Goal: Task Accomplishment & Management: Manage account settings

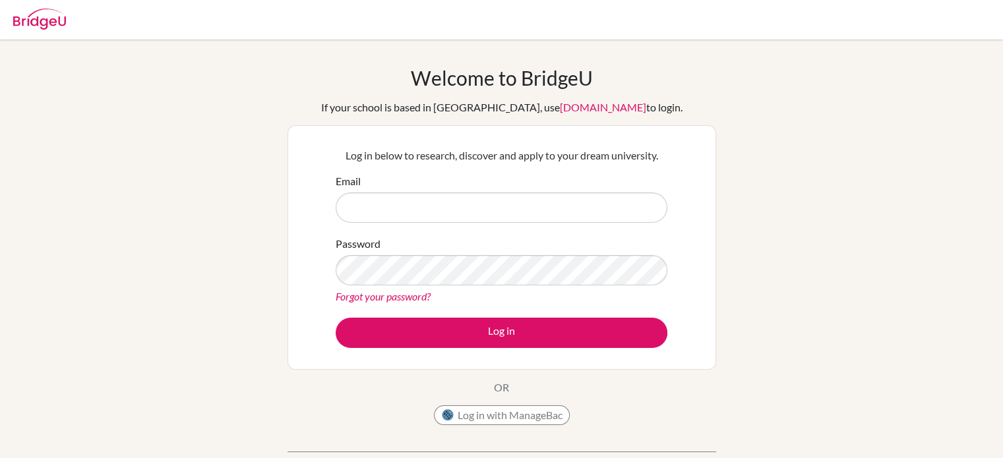
click at [392, 293] on link "Forgot your password?" at bounding box center [383, 296] width 95 height 13
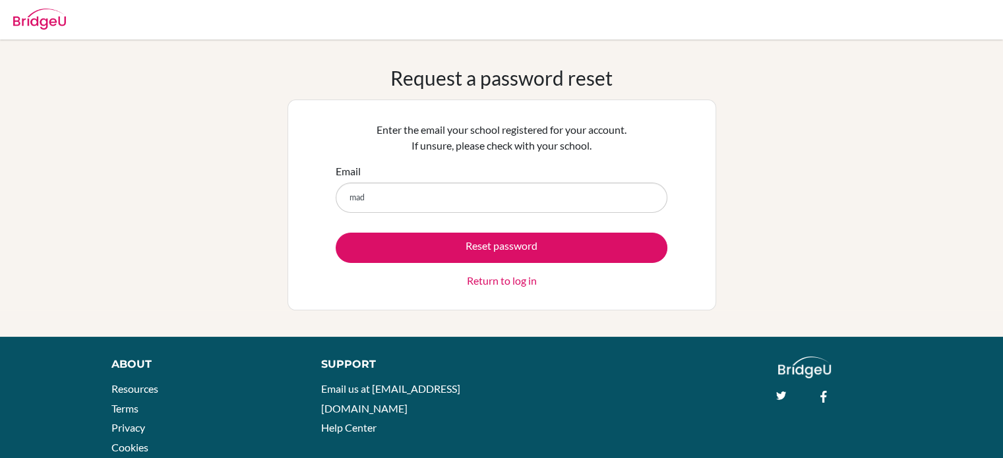
type input "[EMAIL_ADDRESS][DOMAIN_NAME]"
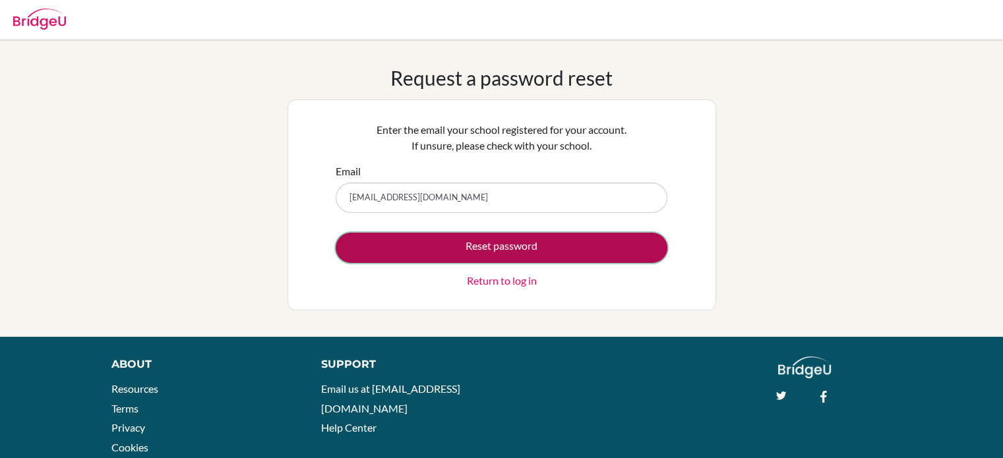
click at [446, 247] on button "Reset password" at bounding box center [502, 248] width 332 height 30
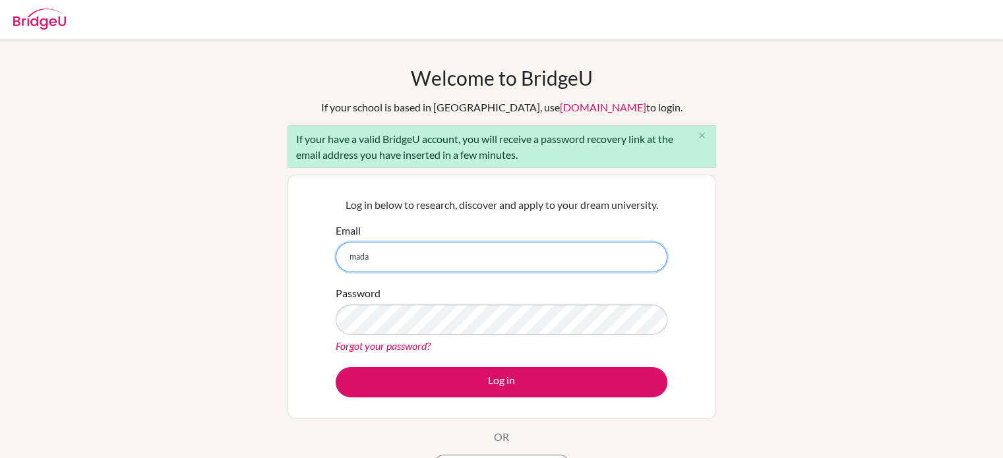
type input "madanizahra156@gmail.com"
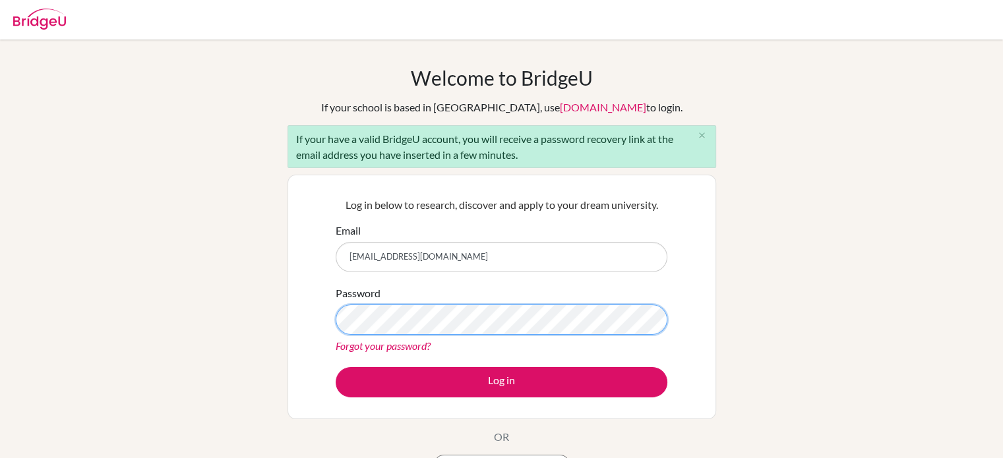
click at [336, 367] on button "Log in" at bounding box center [502, 382] width 332 height 30
